Goal: Information Seeking & Learning: Learn about a topic

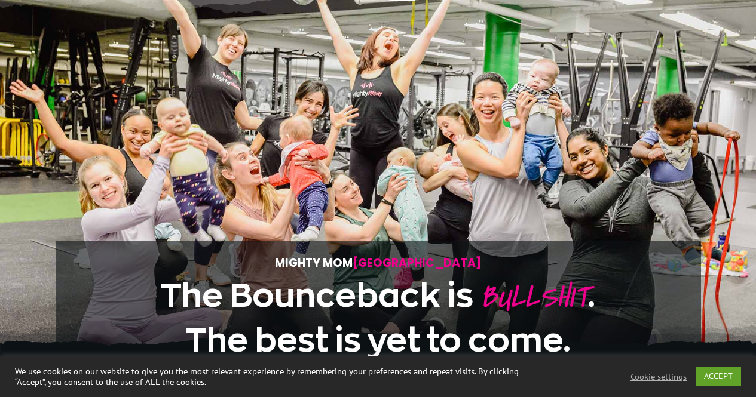
scroll to position [219, 0]
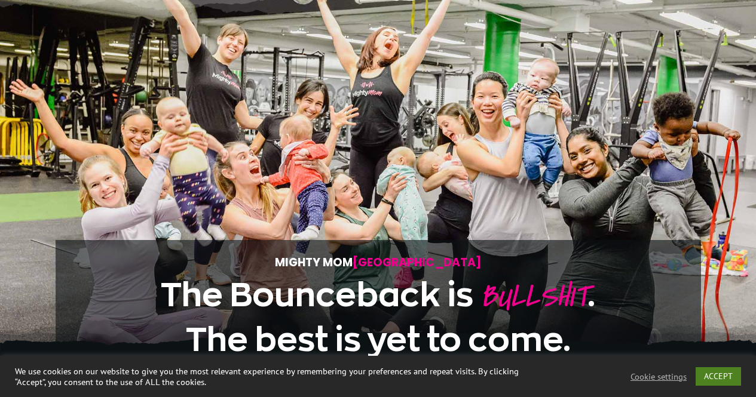
click at [710, 370] on link "ACCEPT" at bounding box center [718, 376] width 45 height 19
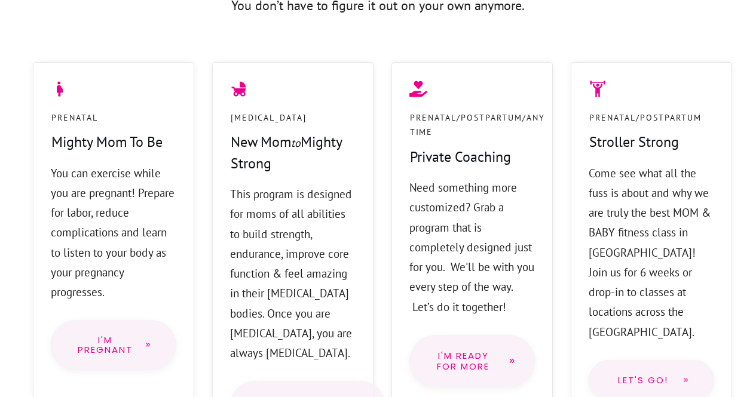
scroll to position [1067, 0]
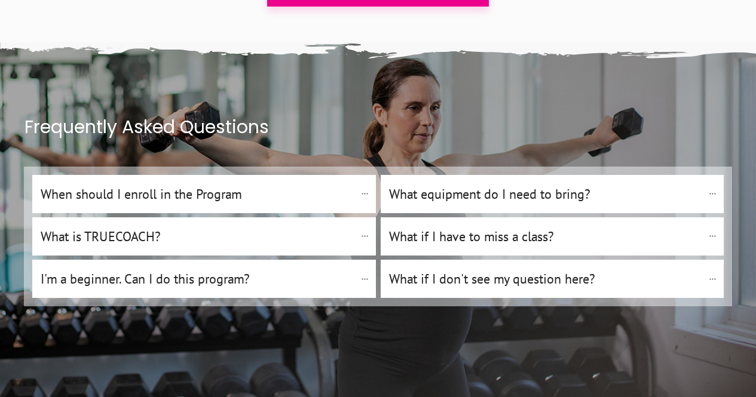
scroll to position [8401, 0]
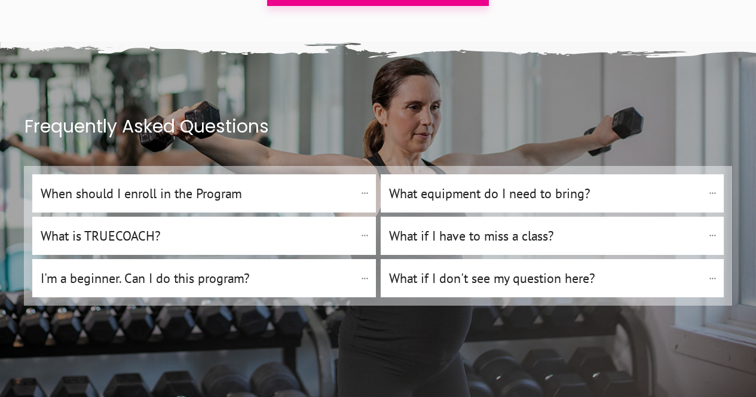
click at [219, 268] on h4 "I'm a beginner. Can I do this program?" at bounding box center [198, 278] width 314 height 20
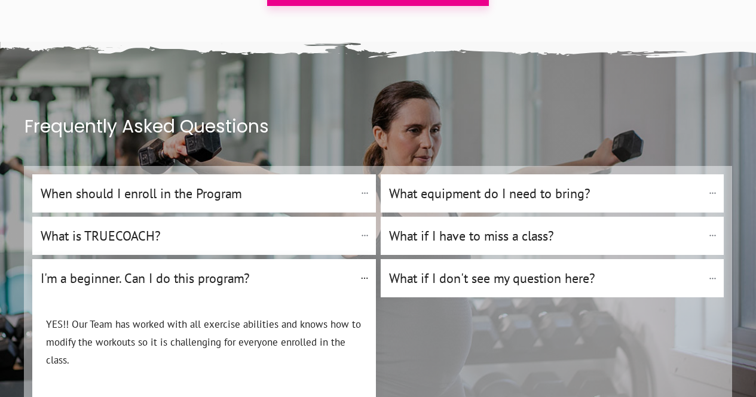
click at [219, 268] on h4 "I'm a beginner. Can I do this program?" at bounding box center [198, 278] width 314 height 20
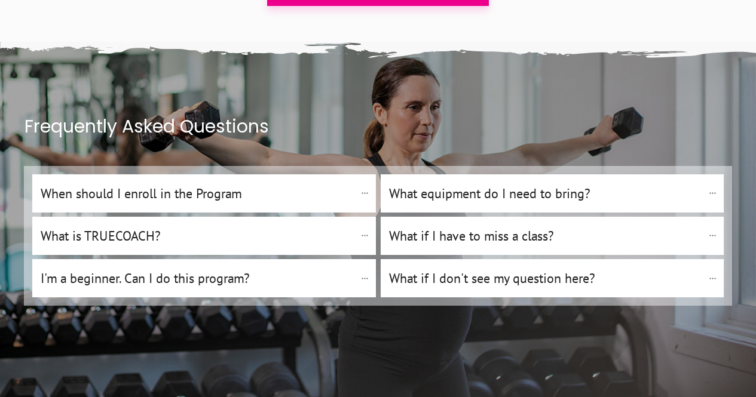
click at [444, 183] on h4 "What equipment do I need to bring?" at bounding box center [546, 193] width 314 height 20
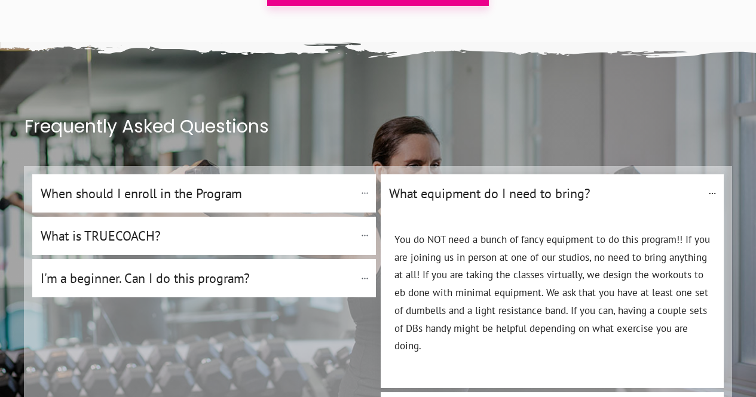
click at [444, 183] on h4 "What equipment do I need to bring?" at bounding box center [546, 193] width 314 height 20
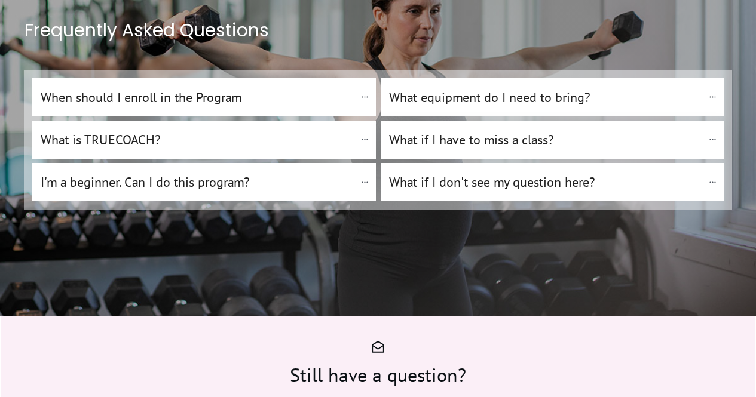
scroll to position [8498, 0]
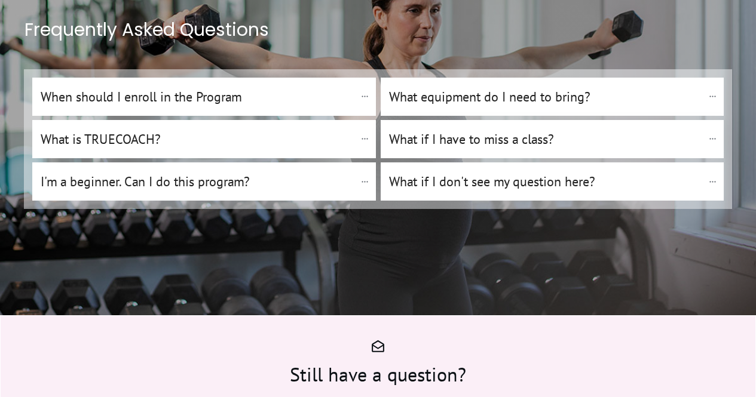
click at [447, 129] on h4 "What if I have to miss a class?" at bounding box center [546, 139] width 314 height 20
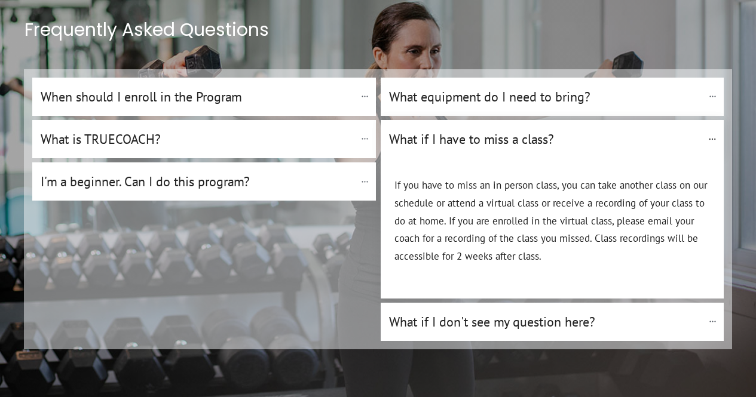
click at [442, 129] on h4 "What if I have to miss a class?" at bounding box center [546, 139] width 314 height 20
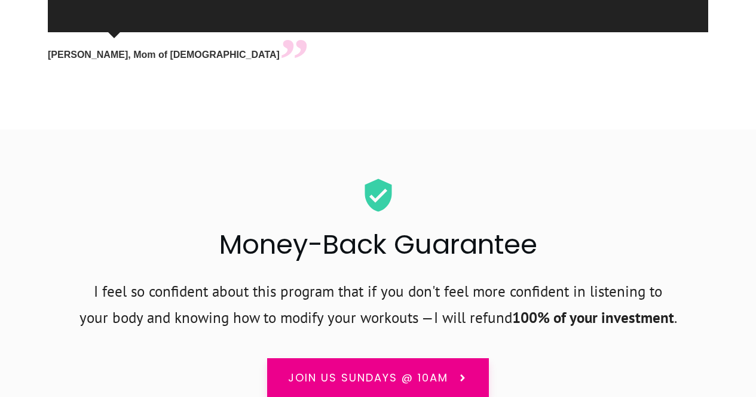
scroll to position [8014, 0]
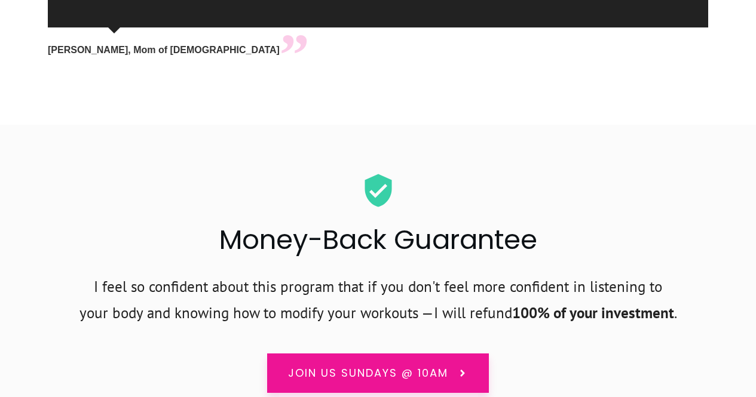
click at [379, 354] on link "Join us Sundays @ 10am" at bounding box center [378, 373] width 222 height 39
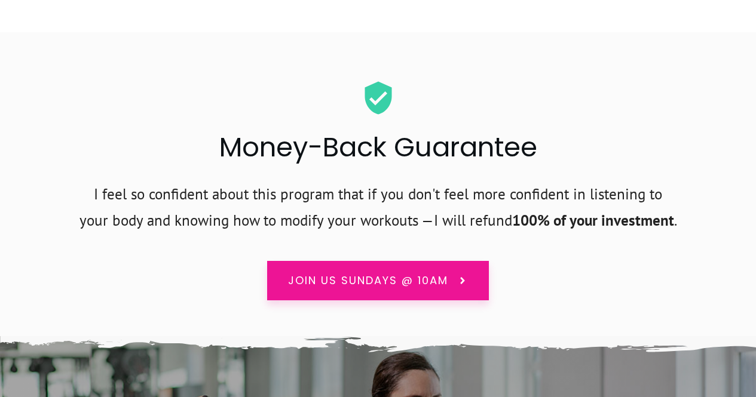
scroll to position [8107, 0]
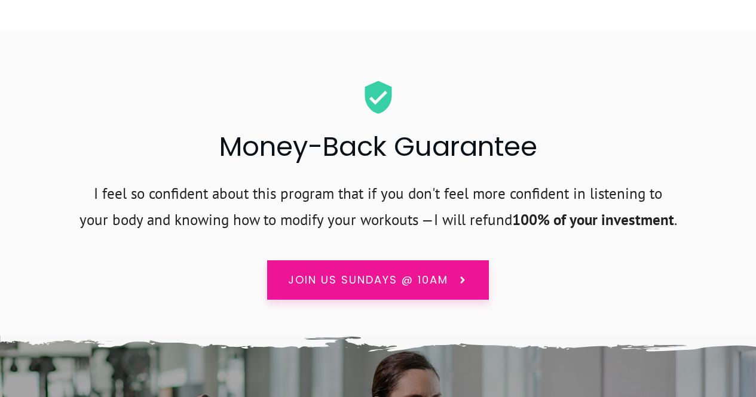
click at [383, 272] on span "Join us Sundays @ 10am" at bounding box center [368, 280] width 160 height 16
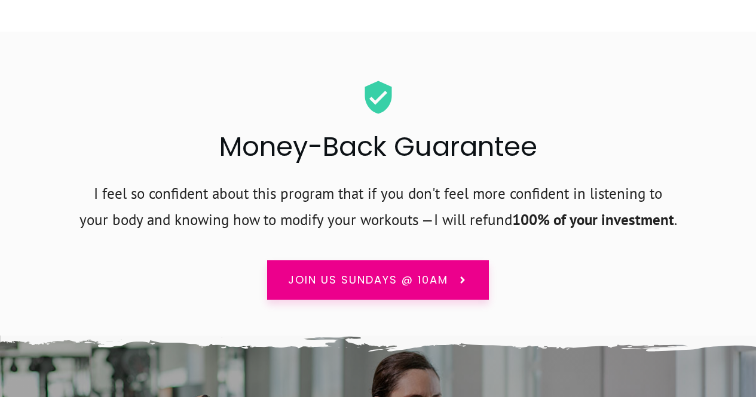
scroll to position [8183, 0]
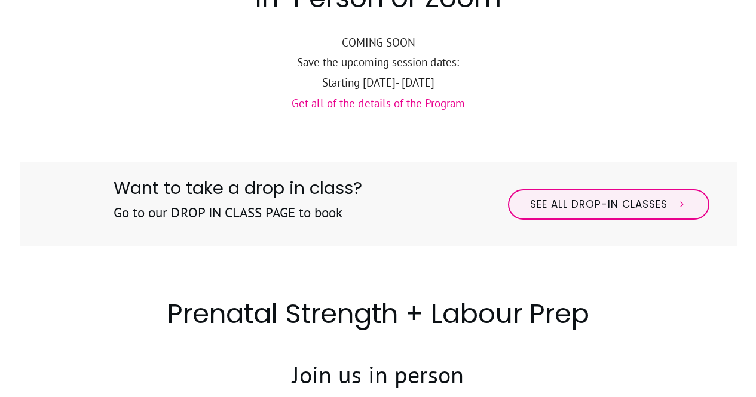
scroll to position [325, 0]
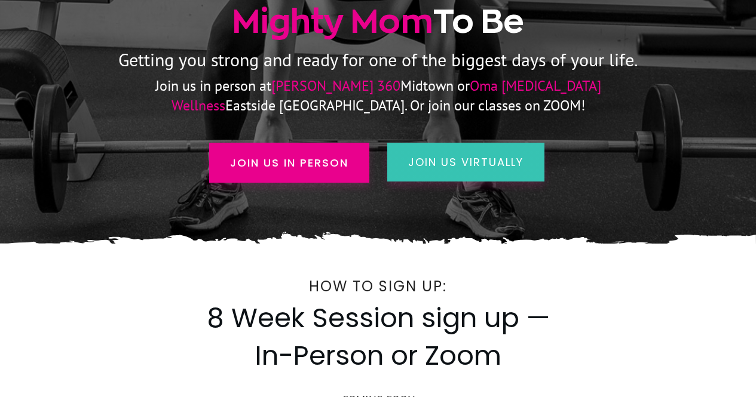
click at [432, 158] on span "join us virtually" at bounding box center [465, 162] width 115 height 15
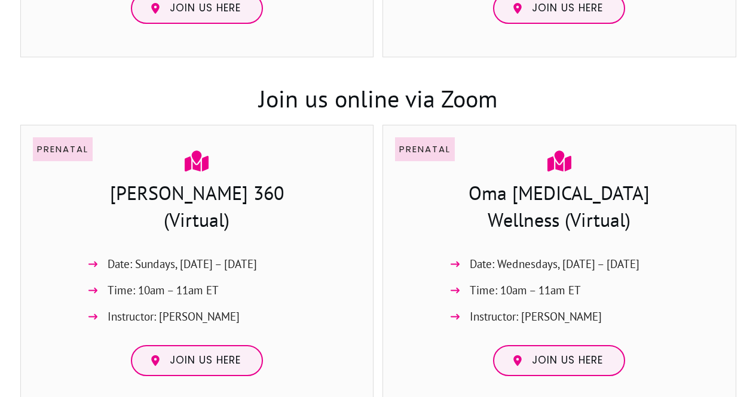
scroll to position [1304, 0]
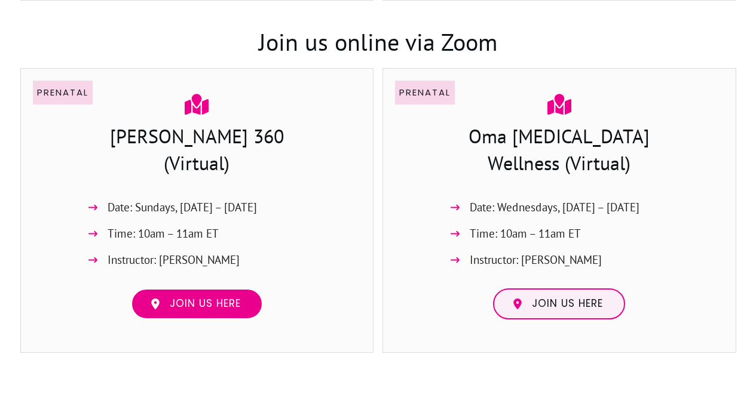
click at [240, 305] on span "Join us here" at bounding box center [205, 304] width 71 height 13
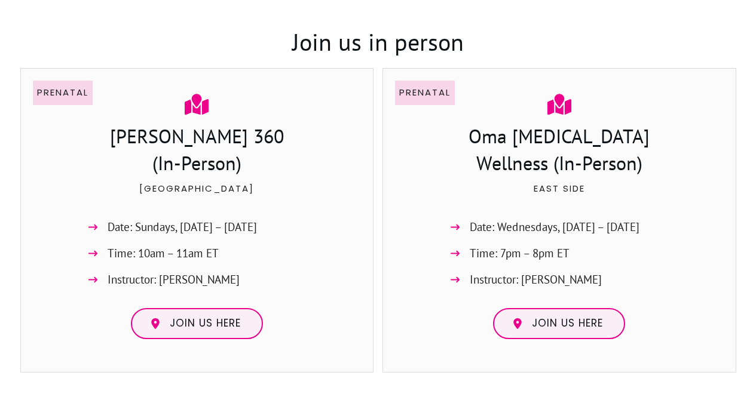
scroll to position [932, 0]
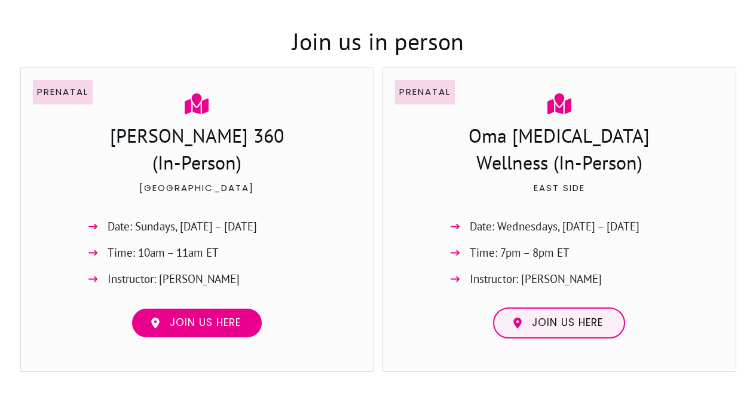
click at [222, 318] on span "Join us here" at bounding box center [205, 323] width 71 height 13
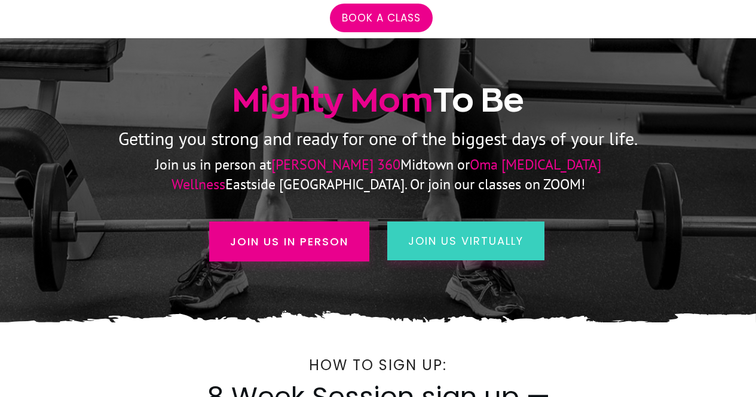
scroll to position [0, 0]
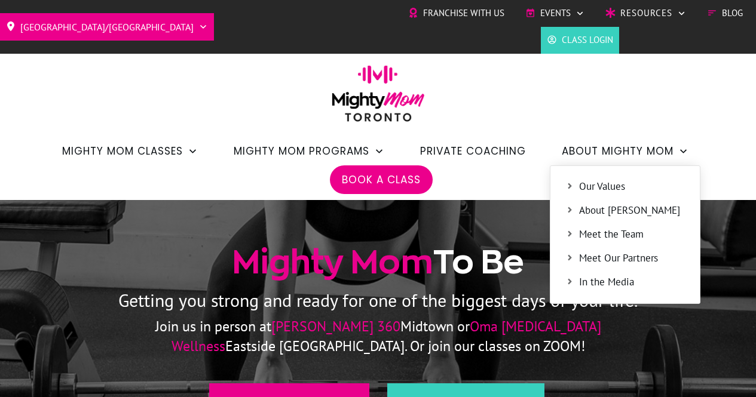
click at [603, 235] on span "Meet the Team" at bounding box center [632, 235] width 106 height 16
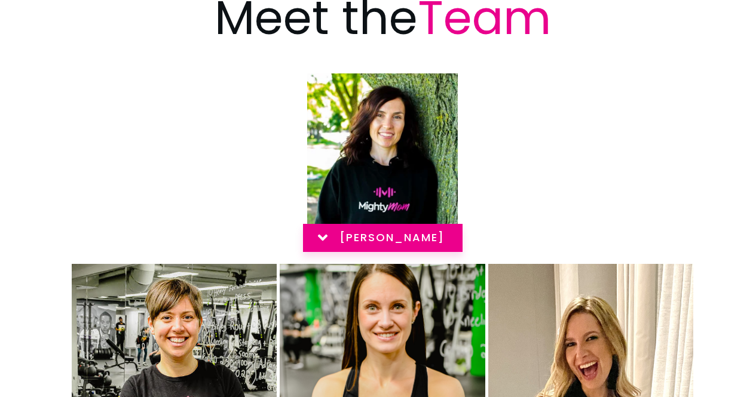
scroll to position [370, 0]
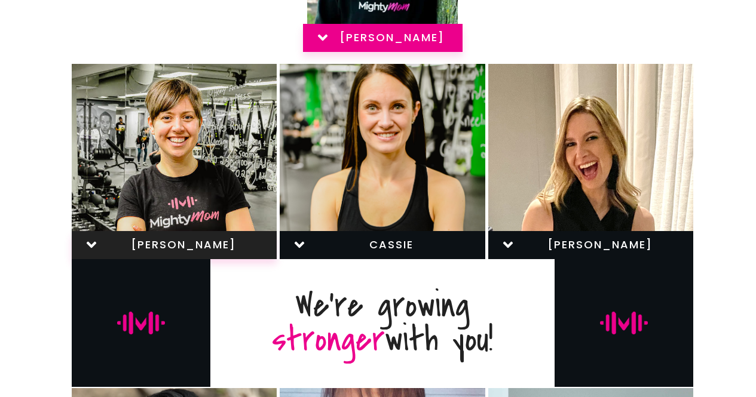
click at [506, 241] on icon at bounding box center [508, 245] width 16 height 16
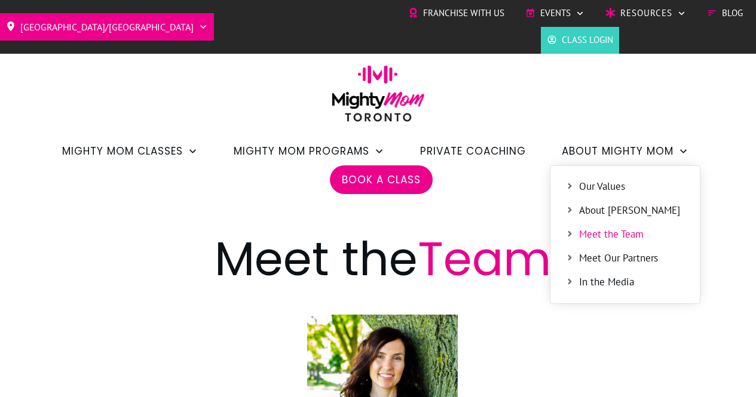
click at [609, 256] on span "Meet Our Partners" at bounding box center [632, 259] width 106 height 16
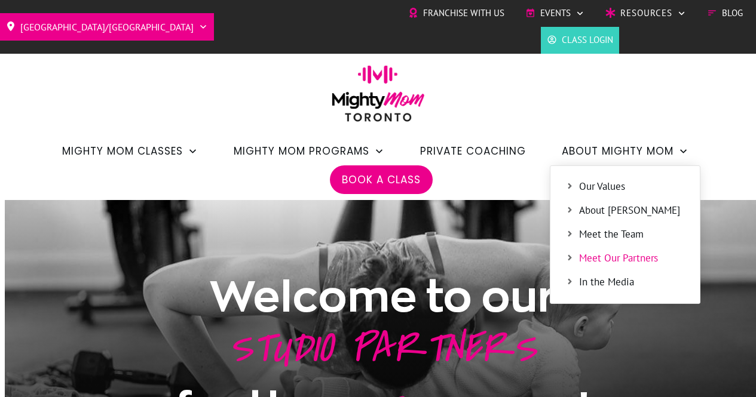
click at [599, 156] on span "About Mighty Mom" at bounding box center [618, 151] width 112 height 20
click at [572, 187] on icon at bounding box center [569, 186] width 9 height 9
